Goal: Task Accomplishment & Management: Manage account settings

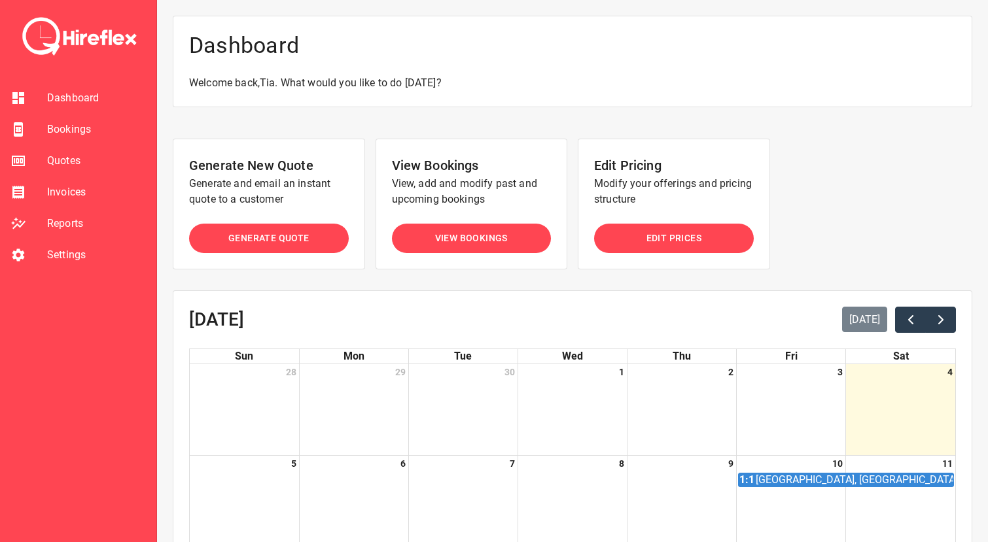
click at [60, 139] on li "Bookings" at bounding box center [78, 129] width 156 height 31
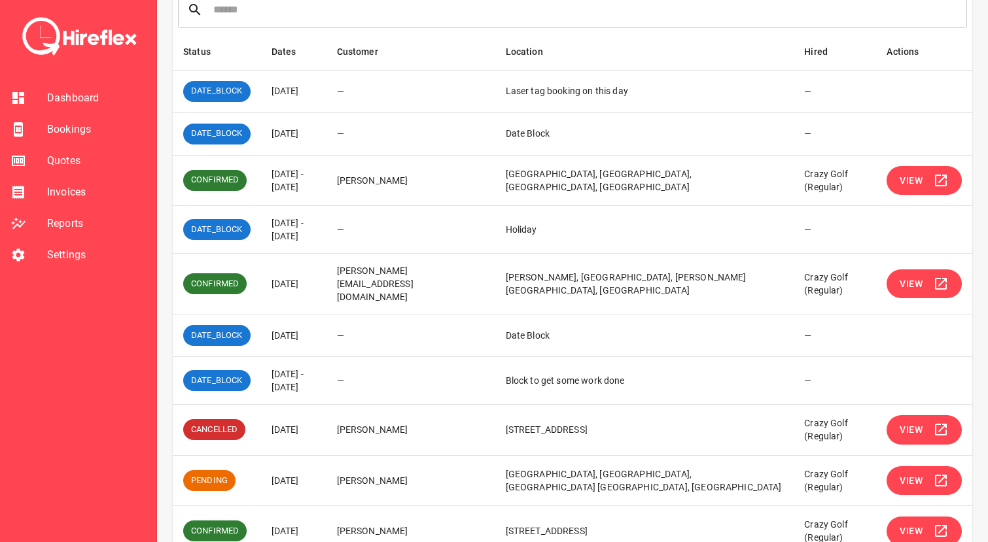
scroll to position [204, 0]
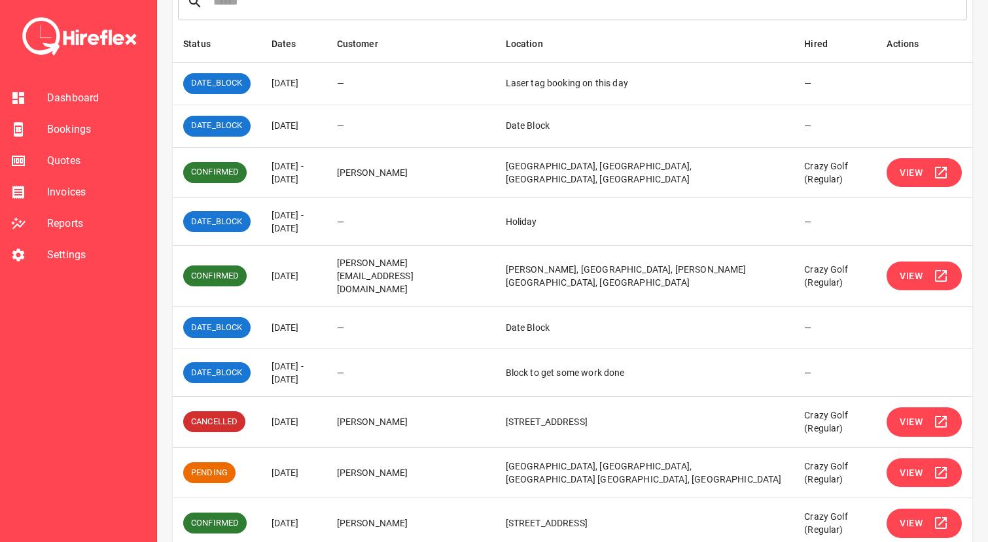
drag, startPoint x: 270, startPoint y: 353, endPoint x: 327, endPoint y: 369, distance: 58.4
click at [327, 369] on td "17 Oct 2025 - 20 Oct 2025" at bounding box center [293, 373] width 65 height 48
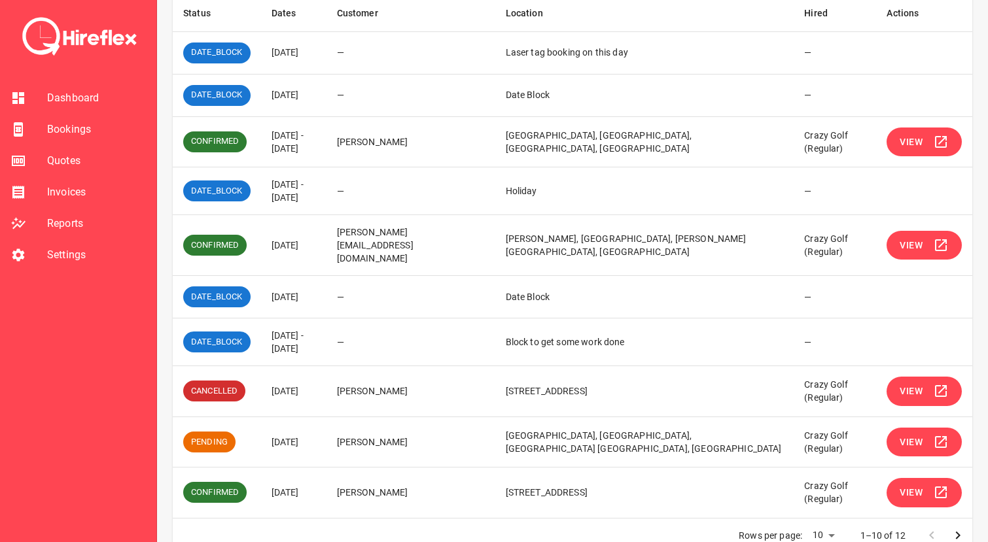
scroll to position [251, 0]
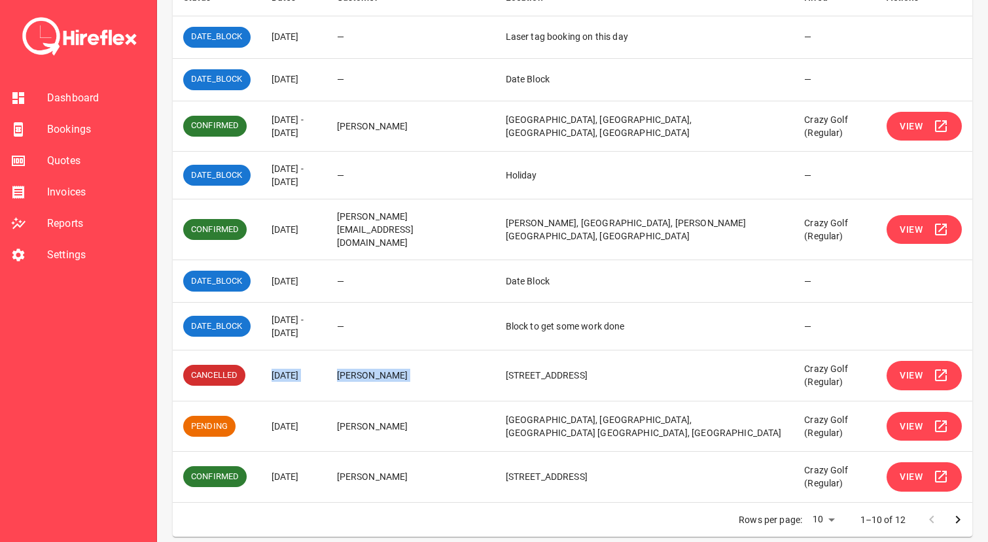
drag, startPoint x: 281, startPoint y: 364, endPoint x: 679, endPoint y: 357, distance: 397.9
click at [678, 357] on tr "CANCELLED 09 Nov 2025 Candice Lao 298 Pitt Street, Sydney NSW, Australia Crazy …" at bounding box center [573, 376] width 800 height 51
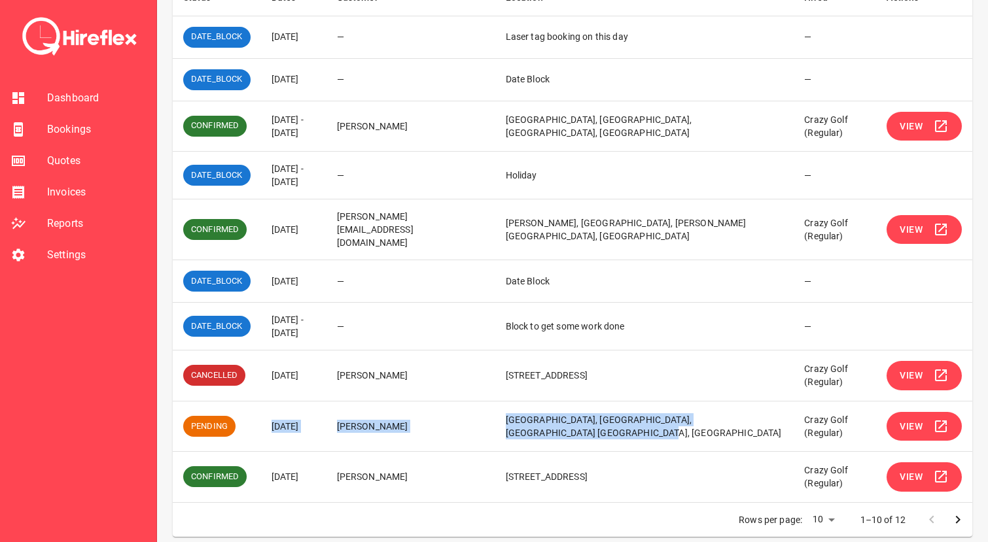
drag, startPoint x: 269, startPoint y: 414, endPoint x: 695, endPoint y: 431, distance: 426.3
click at [695, 431] on tr "PENDING 15 Nov 2025 Jaimee Evans University of Wollongong, Northfields Avenue, …" at bounding box center [573, 426] width 800 height 51
click at [695, 431] on td "University of Wollongong, Northfields Avenue, Wollongong NSW, Australia" at bounding box center [644, 426] width 299 height 51
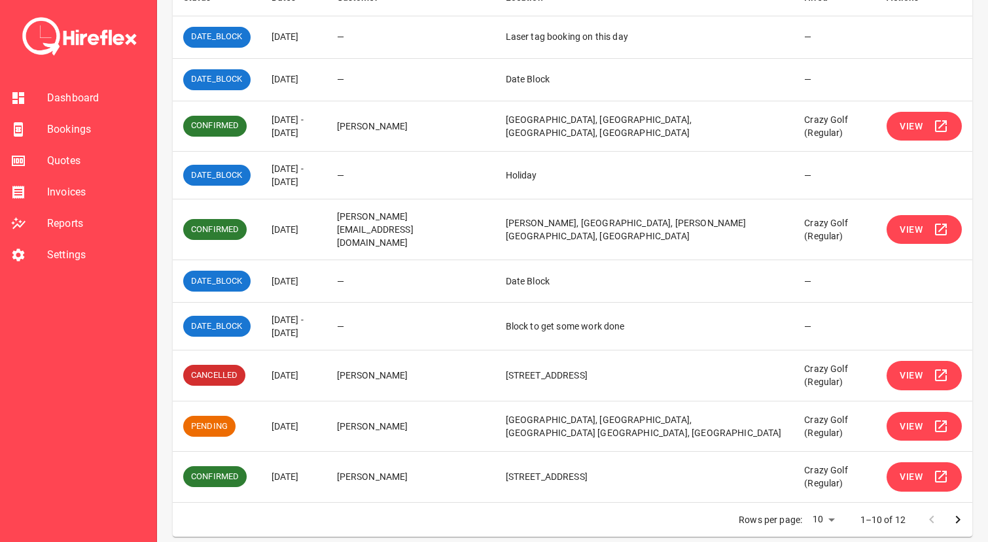
click at [918, 419] on span "View" at bounding box center [911, 427] width 23 height 16
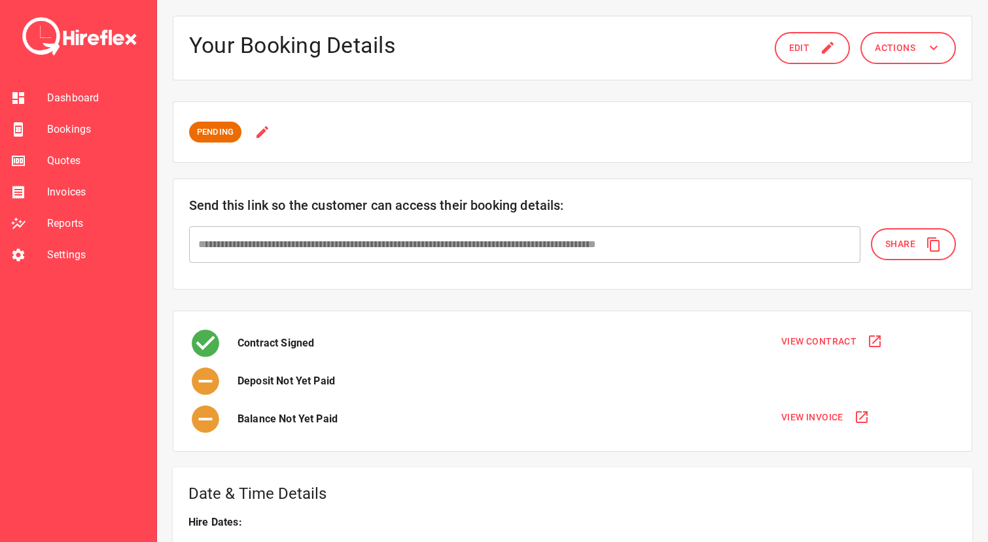
click at [264, 128] on icon at bounding box center [263, 132] width 16 height 16
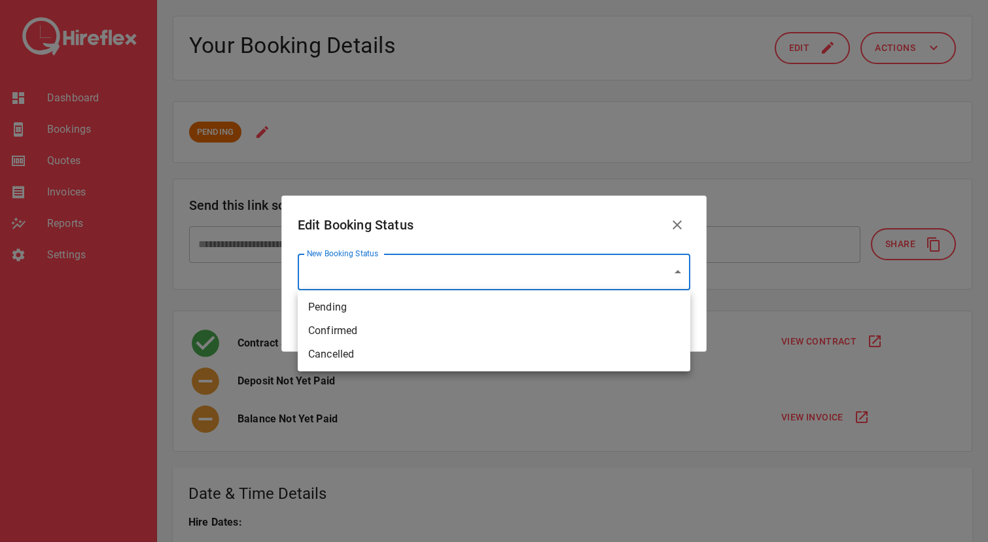
click at [356, 330] on li "Confirmed" at bounding box center [494, 331] width 393 height 24
type input "*********"
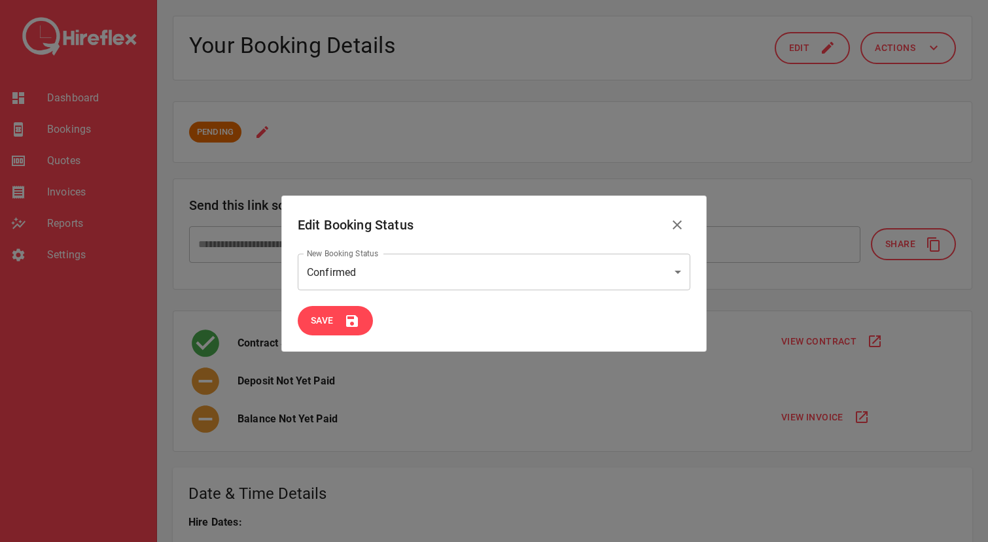
click at [342, 326] on button "Save" at bounding box center [335, 320] width 75 height 29
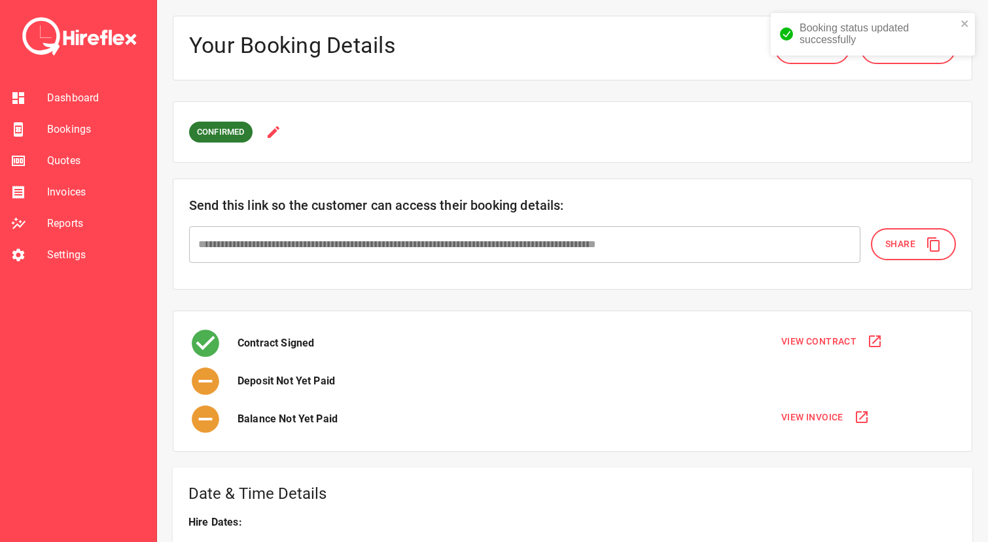
click at [68, 136] on span "Bookings" at bounding box center [96, 130] width 99 height 16
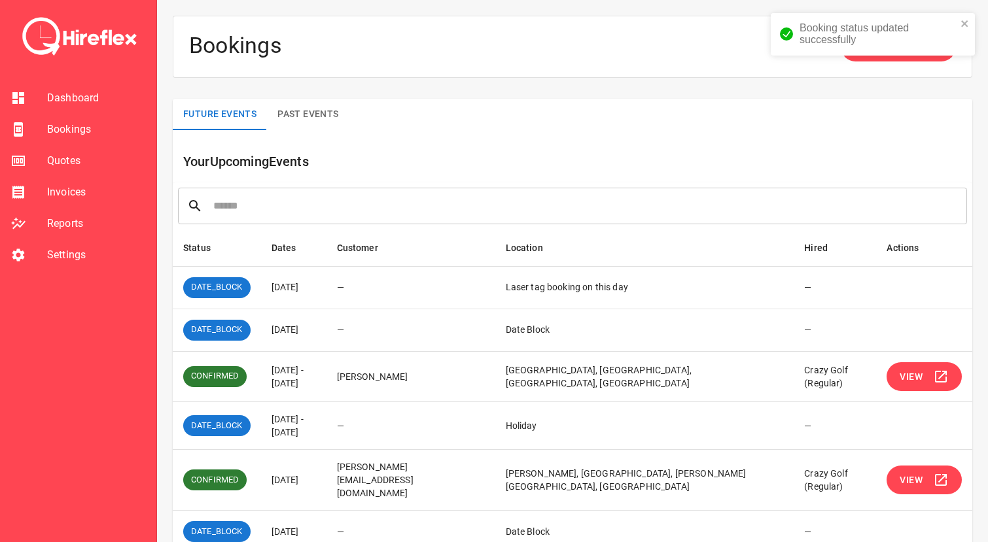
scroll to position [251, 0]
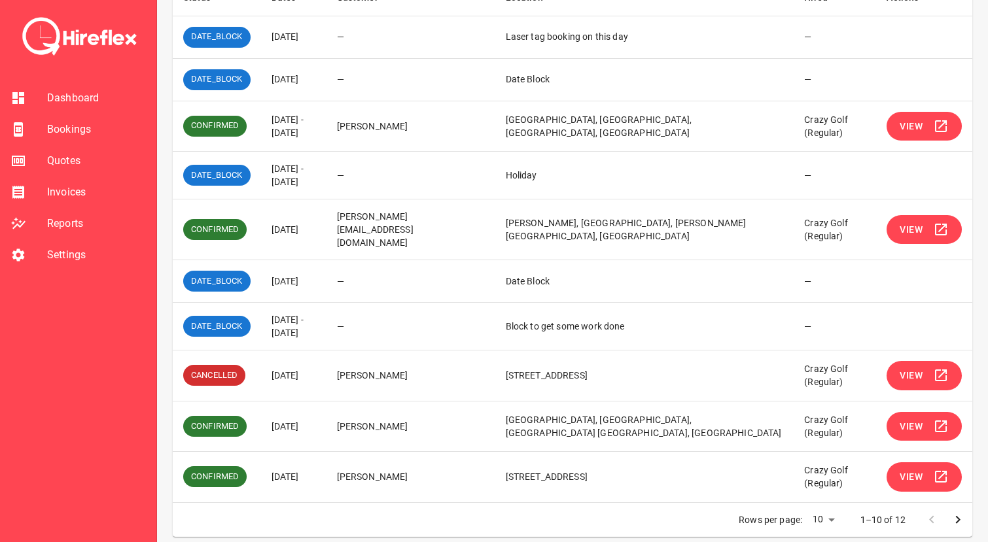
drag, startPoint x: 273, startPoint y: 472, endPoint x: 463, endPoint y: 470, distance: 190.4
click at [463, 472] on tr "CONFIRMED 05 Dec 2025 Carlos Serrano Lopes 22 Homestead Avenue, Collaroy NSW, A…" at bounding box center [573, 477] width 800 height 51
click at [491, 465] on td "Carlos Serrano Lopes" at bounding box center [411, 477] width 169 height 51
click at [954, 512] on icon "Go to next page" at bounding box center [958, 520] width 16 height 16
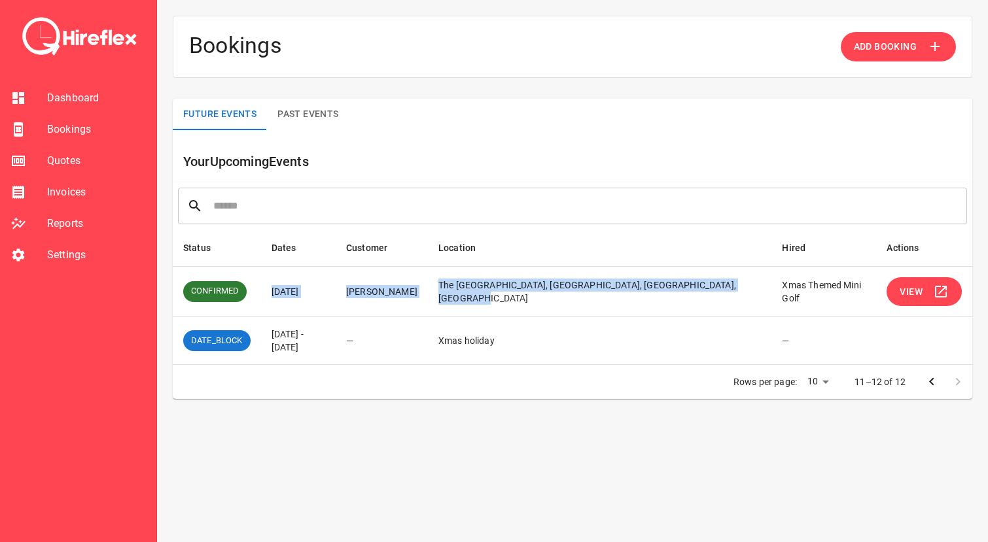
drag, startPoint x: 277, startPoint y: 291, endPoint x: 558, endPoint y: 298, distance: 280.8
click at [558, 298] on tr "CONFIRMED 12 Dec 2025 Tracey Maclou The Locker Room, Olympic Boulevard, Sydney …" at bounding box center [573, 291] width 800 height 51
click at [558, 298] on td "The Locker Room, Olympic Boulevard, Sydney Olympic Park NSW, Australia" at bounding box center [600, 291] width 344 height 51
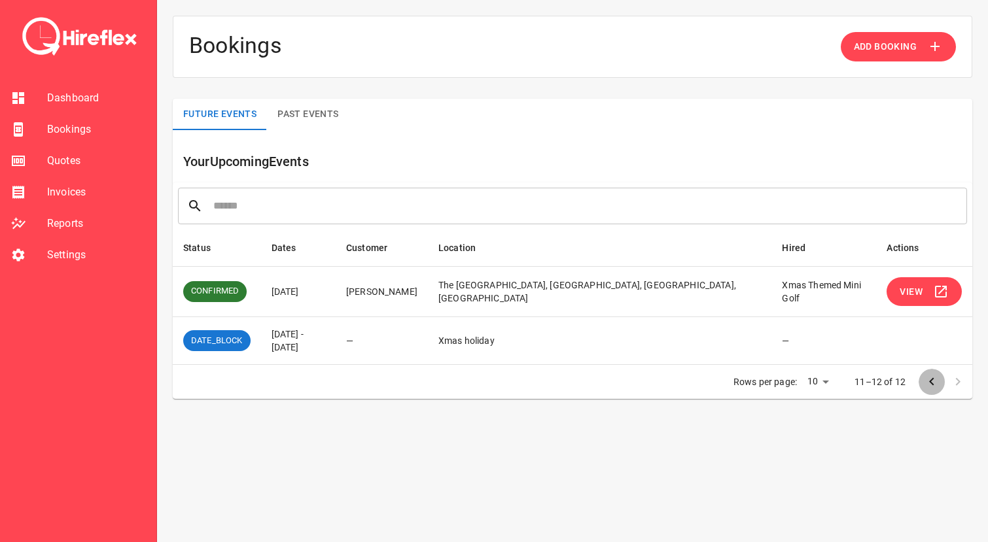
click at [929, 386] on icon "Go to previous page" at bounding box center [932, 382] width 16 height 16
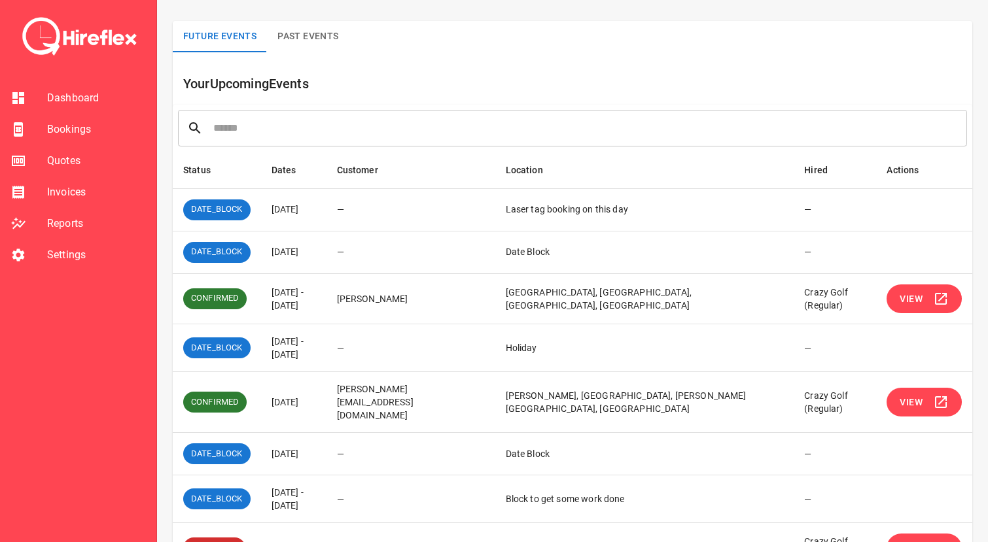
scroll to position [60, 0]
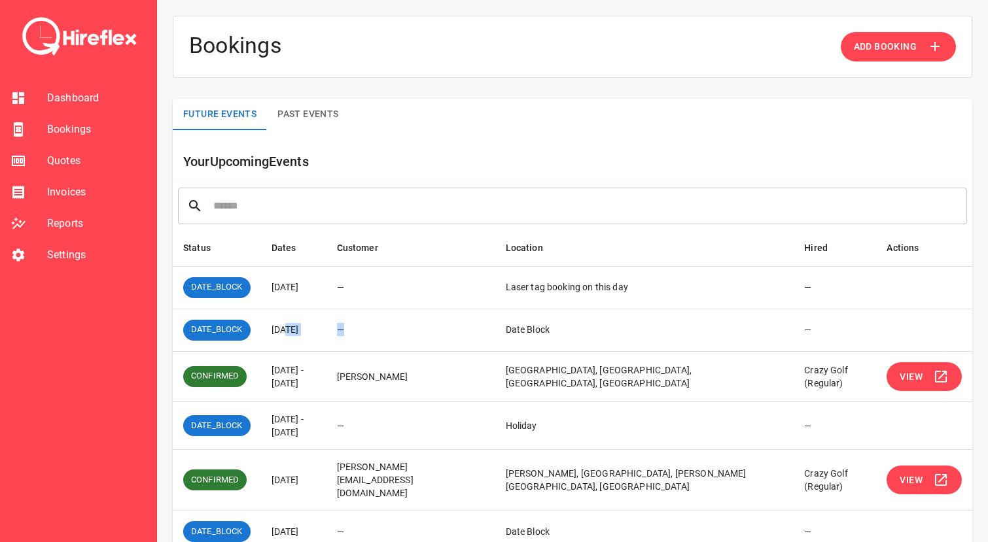
drag, startPoint x: 285, startPoint y: 328, endPoint x: 399, endPoint y: 328, distance: 113.2
click at [399, 328] on tr "DATE_BLOCK 06 Oct 2025 — Date Block —" at bounding box center [573, 330] width 800 height 43
click at [399, 328] on td "—" at bounding box center [411, 330] width 169 height 43
drag, startPoint x: 376, startPoint y: 329, endPoint x: 397, endPoint y: 328, distance: 20.3
click at [397, 328] on td "—" at bounding box center [411, 330] width 169 height 43
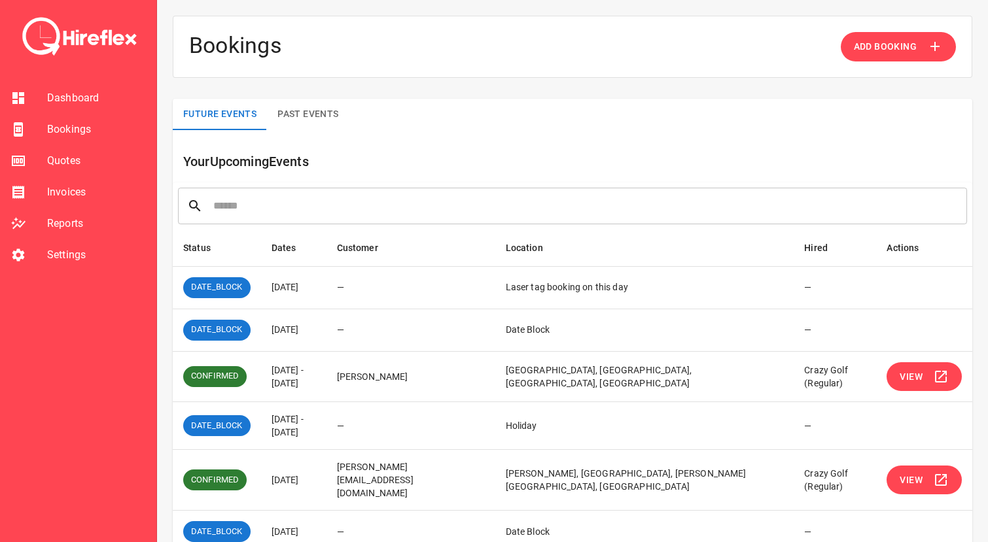
click at [397, 328] on td "—" at bounding box center [411, 330] width 169 height 43
